Goal: Communication & Community: Ask a question

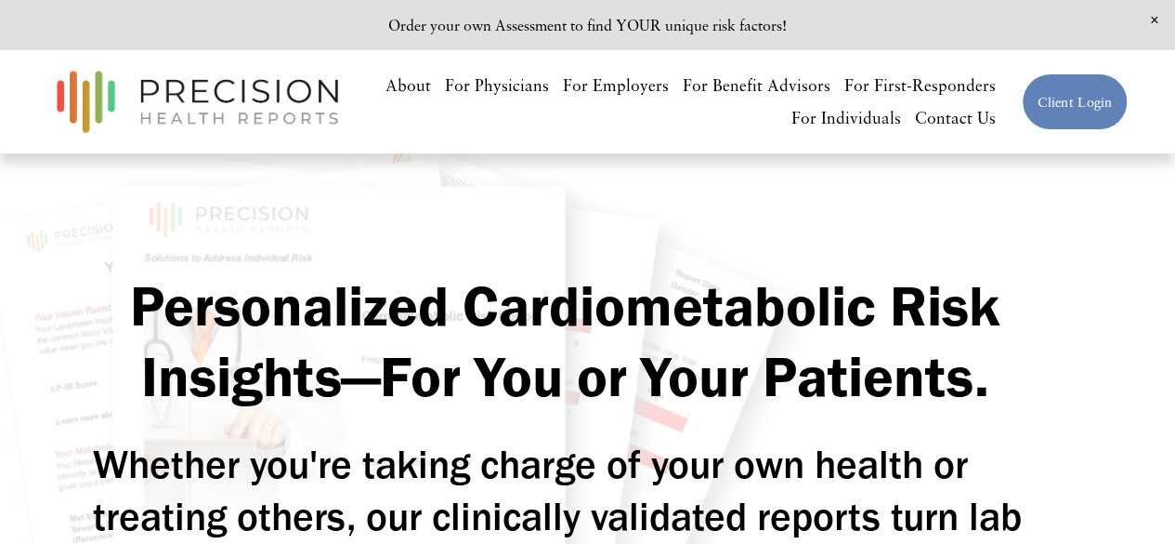
click at [956, 120] on link "Contact Us" at bounding box center [955, 118] width 81 height 33
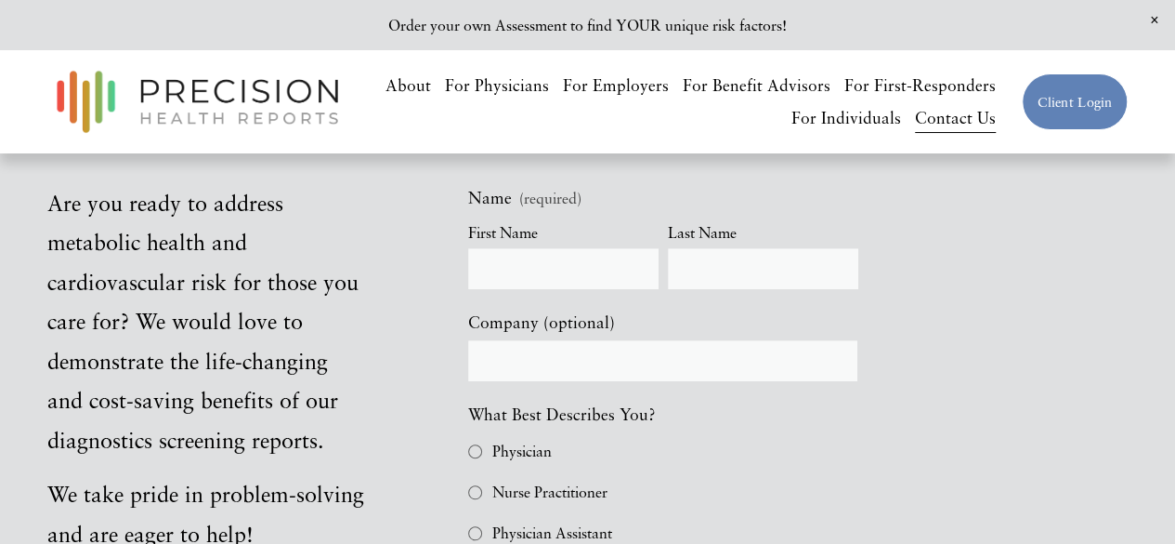
scroll to position [557, 0]
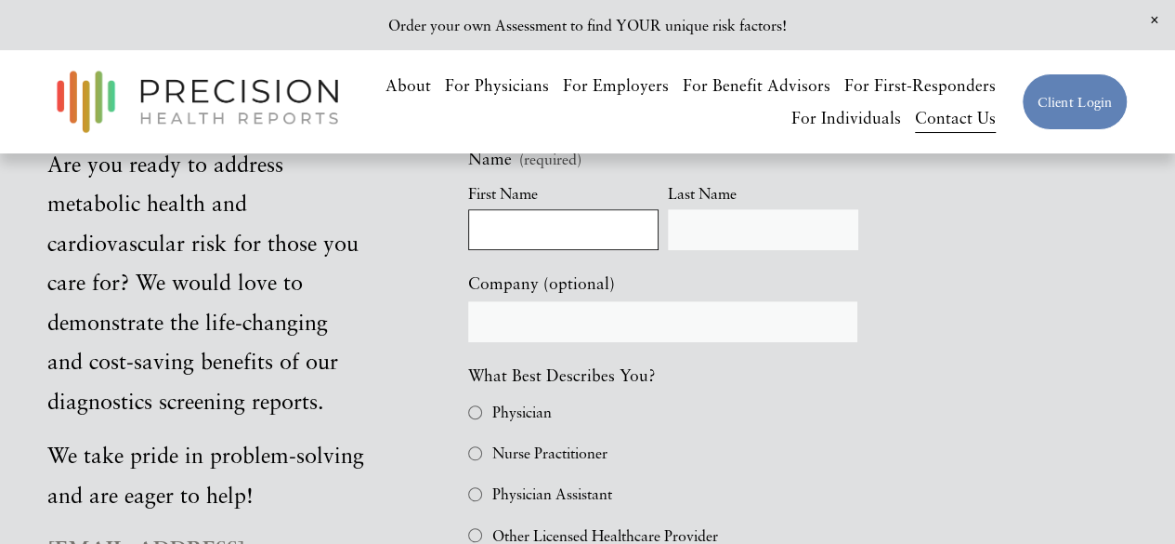
click at [583, 235] on input "First Name" at bounding box center [563, 229] width 190 height 41
type input "[PERSON_NAME]"
type input "[PHONE_NUMBER]"
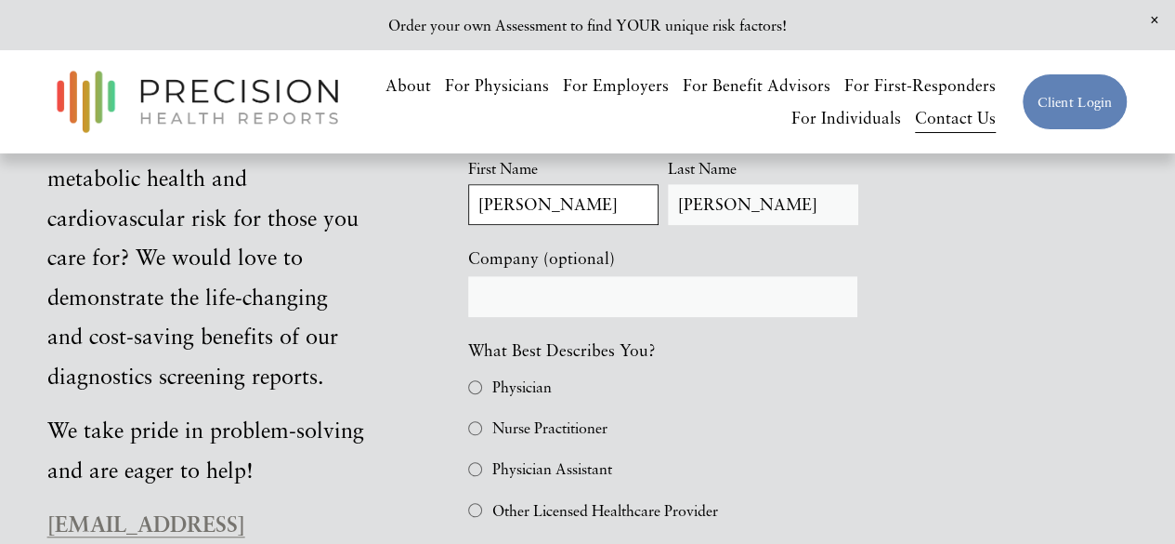
scroll to position [582, 0]
